Goal: Information Seeking & Learning: Learn about a topic

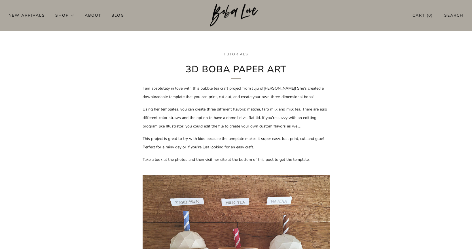
scroll to position [142, 0]
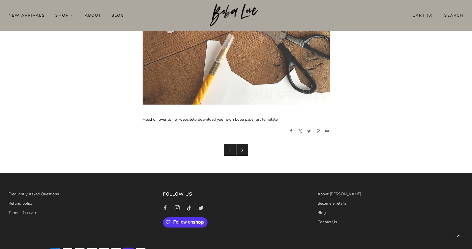
scroll to position [886, 0]
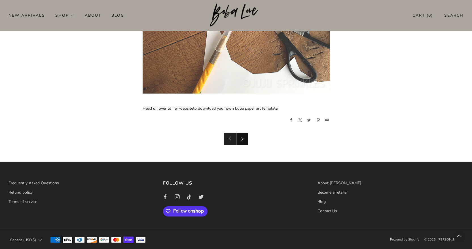
click at [246, 138] on link "Newer Post" at bounding box center [242, 139] width 12 height 12
click at [160, 109] on link "Head on over to her website" at bounding box center [167, 108] width 50 height 5
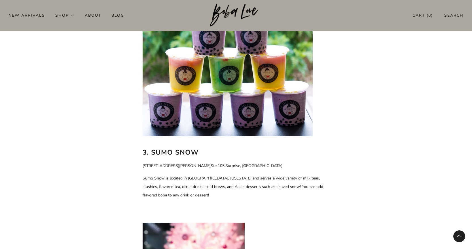
scroll to position [821, 0]
